Goal: Book appointment/travel/reservation

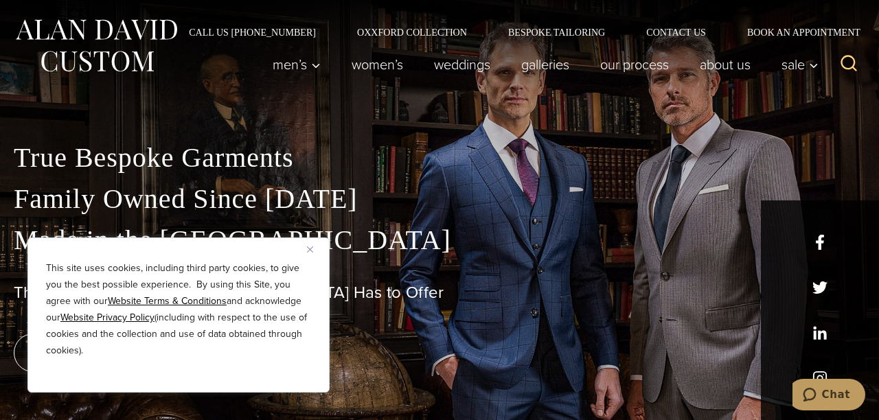
click at [314, 247] on button "Close" at bounding box center [315, 249] width 16 height 16
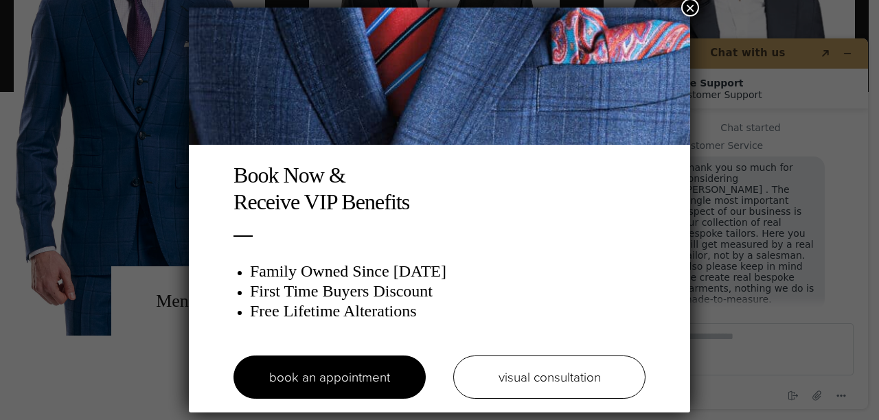
scroll to position [14, 0]
click at [152, 404] on div "Book Now & Receive VIP Benefits Family Owned Since 1913 First Time Buyers Disco…" at bounding box center [439, 210] width 879 height 420
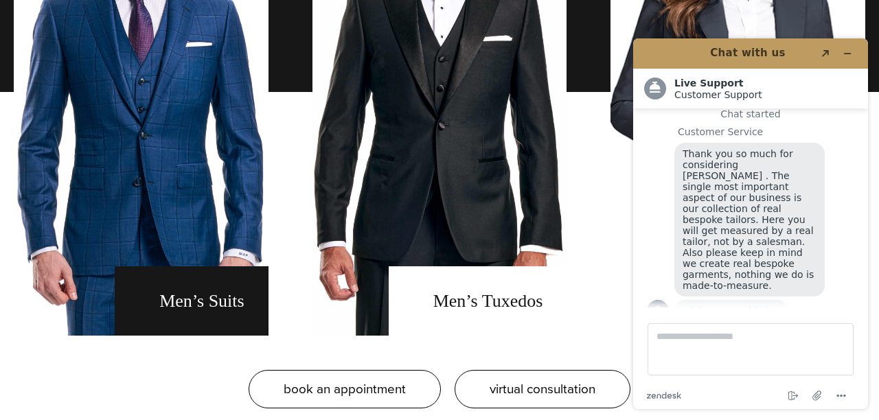
click at [203, 336] on link "men's suits" at bounding box center [141, 91] width 255 height 487
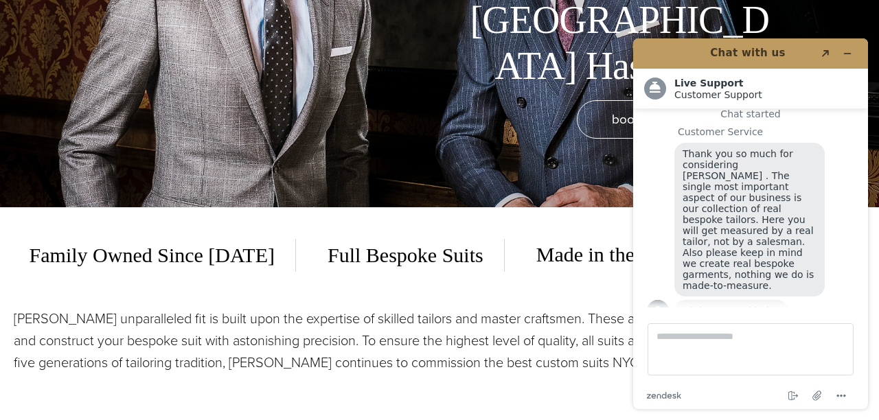
scroll to position [218, 0]
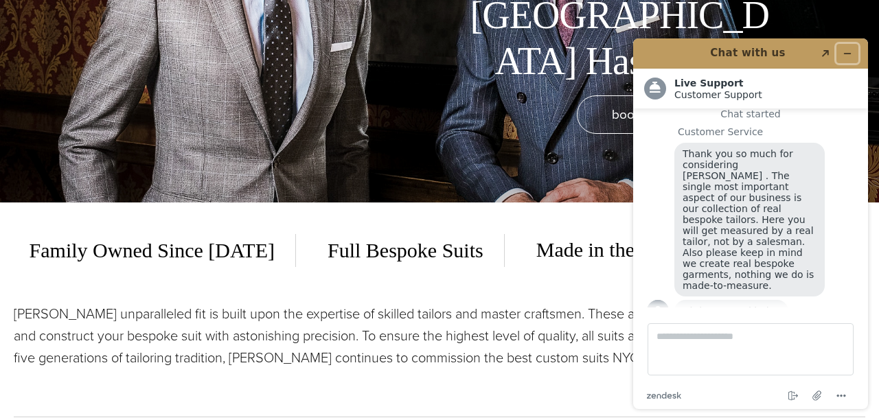
click at [853, 51] on button "Minimize widget" at bounding box center [847, 53] width 22 height 19
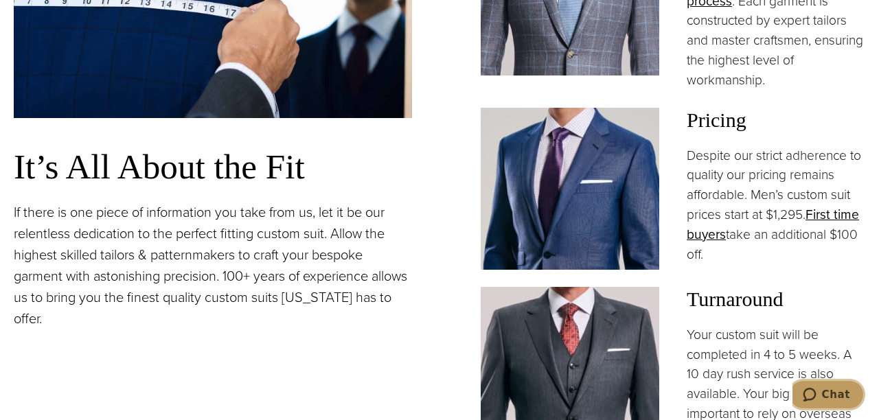
scroll to position [1014, 0]
